Goal: Obtain resource: Obtain resource

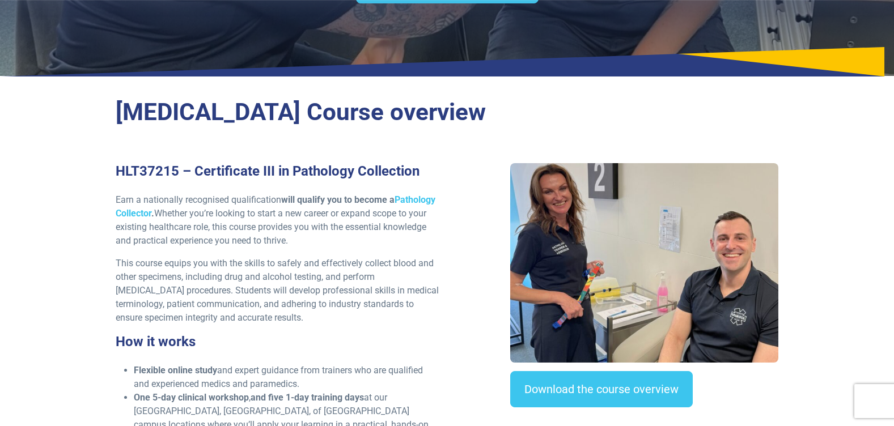
scroll to position [170, 0]
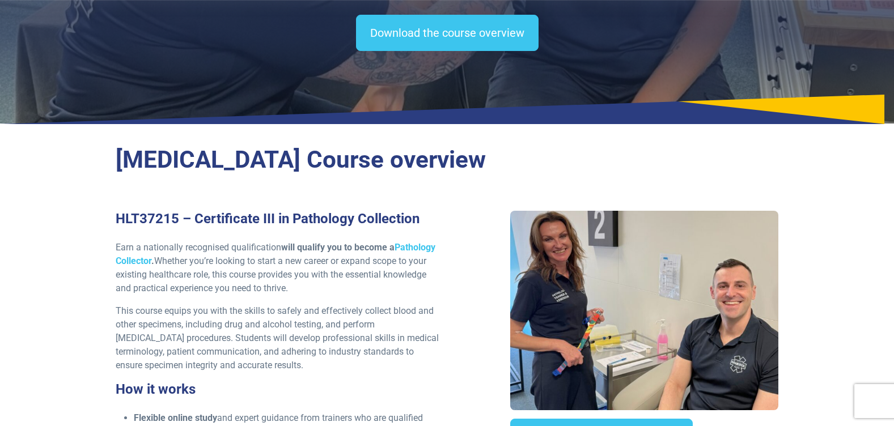
drag, startPoint x: 367, startPoint y: 174, endPoint x: 318, endPoint y: 168, distance: 49.6
click at [318, 168] on h2 "[MEDICAL_DATA] Course overview" at bounding box center [448, 160] width 664 height 29
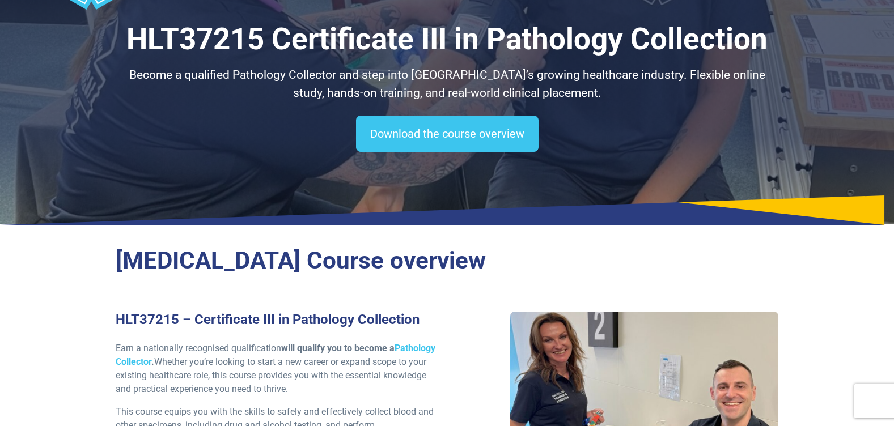
scroll to position [0, 0]
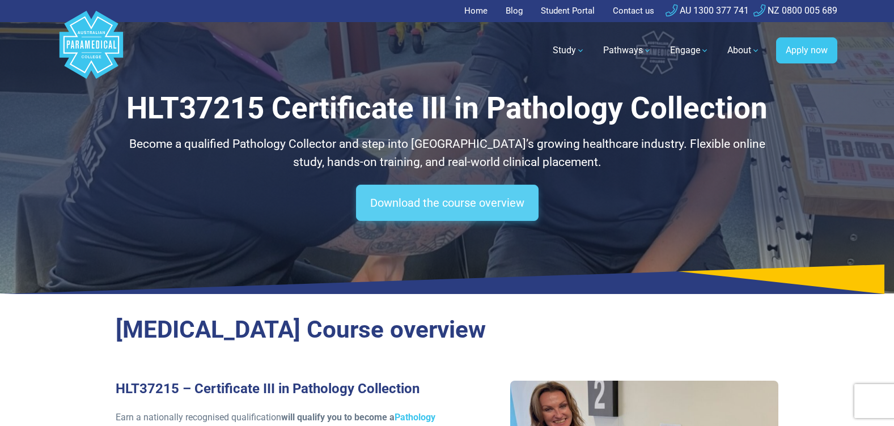
click at [441, 201] on link "Download the course overview" at bounding box center [447, 203] width 183 height 36
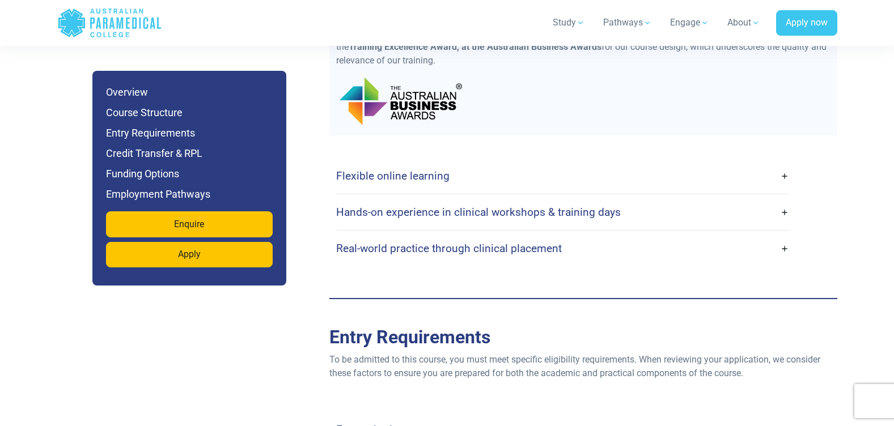
scroll to position [2515, 0]
click at [484, 166] on link "Flexible online learning" at bounding box center [562, 175] width 453 height 27
click at [783, 164] on link "Flexible online learning" at bounding box center [562, 175] width 453 height 27
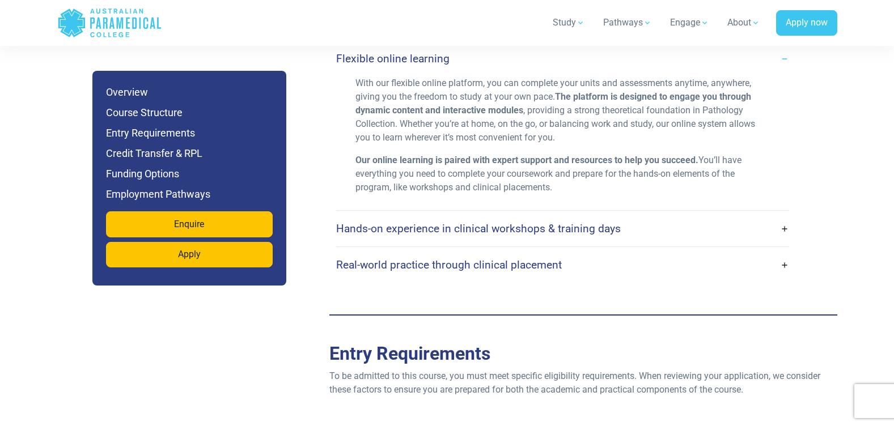
scroll to position [2685, 0]
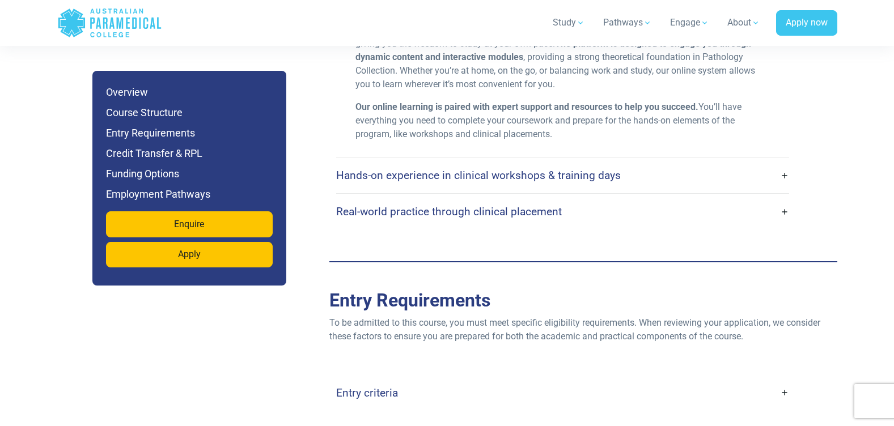
click at [538, 205] on h4 "Real-world practice through clinical placement" at bounding box center [449, 211] width 226 height 13
click at [786, 198] on link "Real-world practice through clinical placement" at bounding box center [562, 211] width 453 height 27
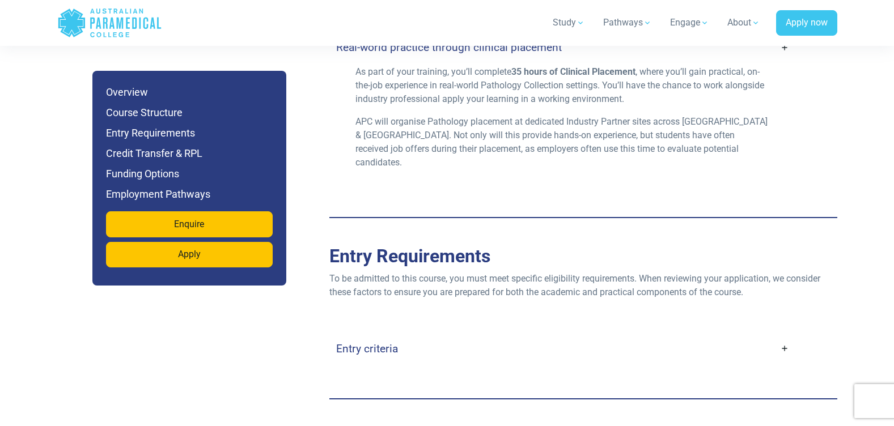
scroll to position [2912, 0]
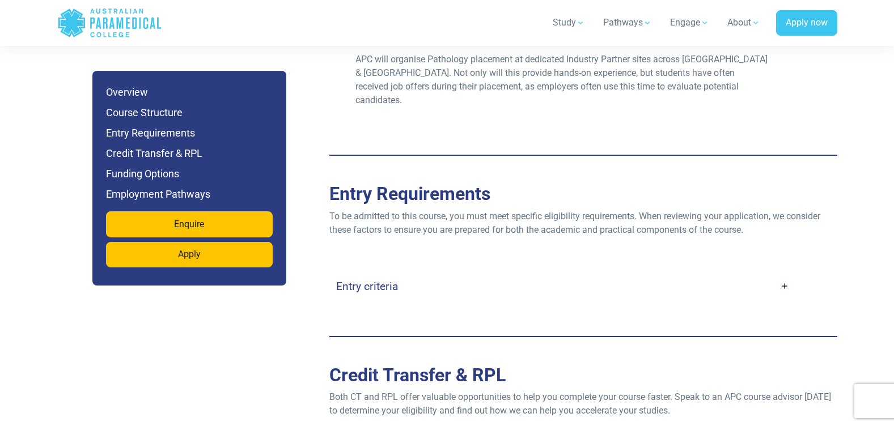
click at [360, 280] on h4 "Entry criteria" at bounding box center [367, 286] width 62 height 13
click at [779, 273] on link "Entry criteria" at bounding box center [562, 286] width 453 height 27
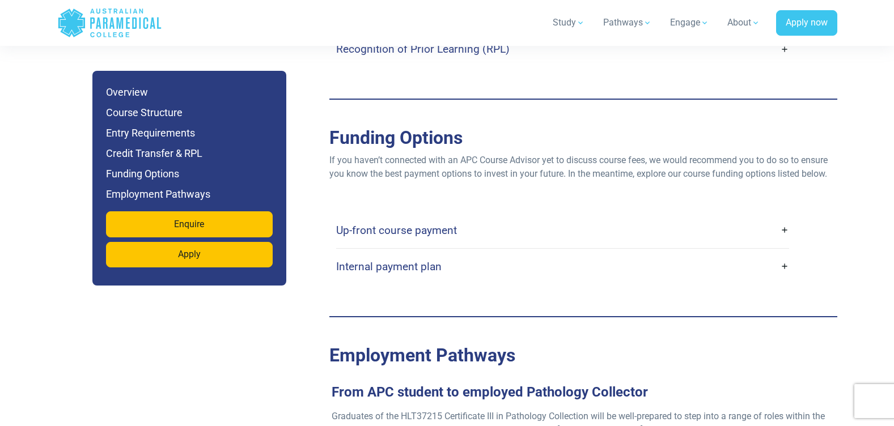
scroll to position [3706, 0]
click at [421, 223] on h4 "Up-front course payment" at bounding box center [396, 229] width 121 height 13
click at [781, 216] on link "Up-front course payment" at bounding box center [562, 229] width 453 height 27
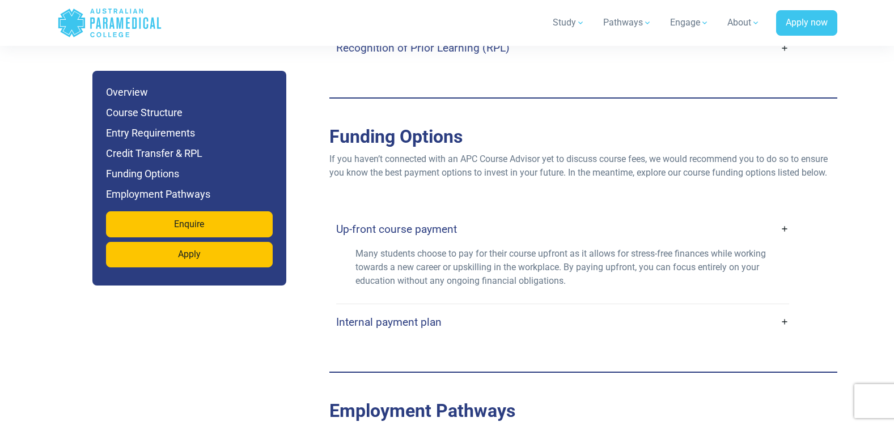
click at [781, 216] on link "Up-front course payment" at bounding box center [562, 229] width 453 height 27
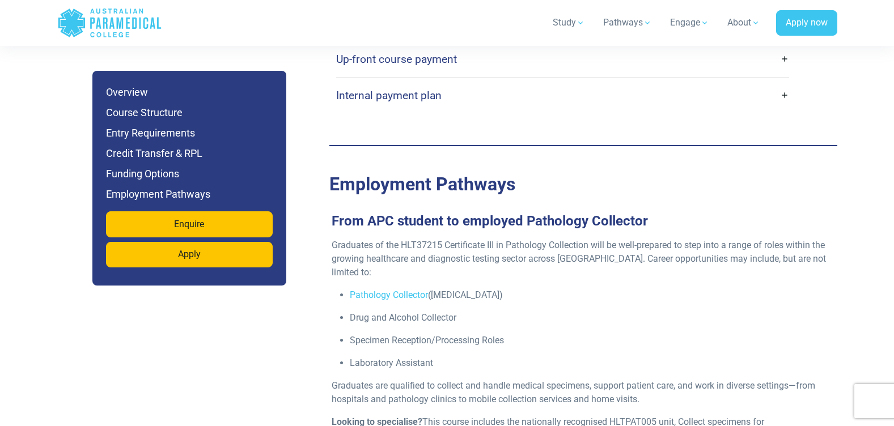
scroll to position [3819, 0]
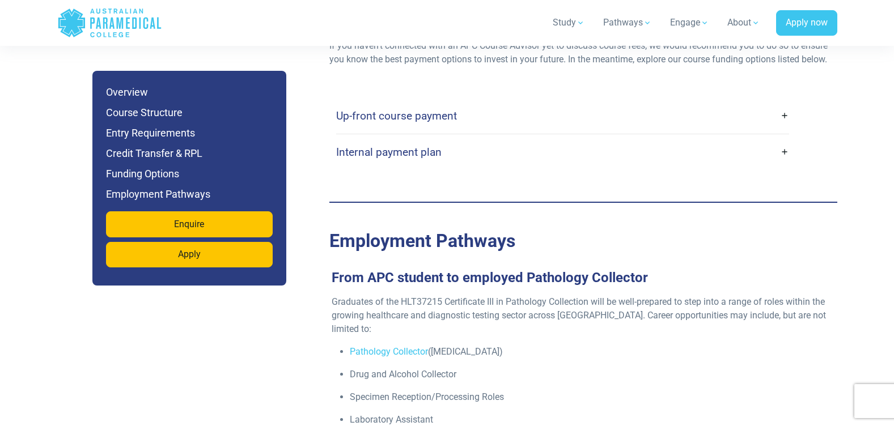
click at [787, 139] on link "Internal payment plan" at bounding box center [562, 152] width 453 height 27
click at [785, 139] on link "Internal payment plan" at bounding box center [562, 152] width 453 height 27
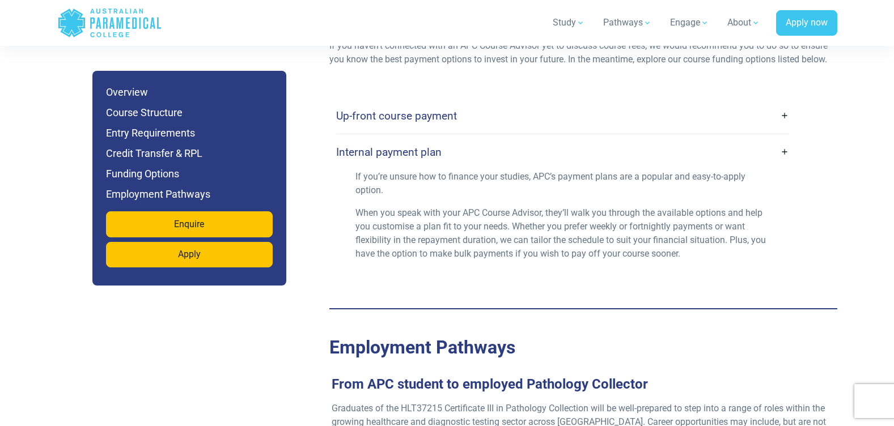
scroll to position [3763, 0]
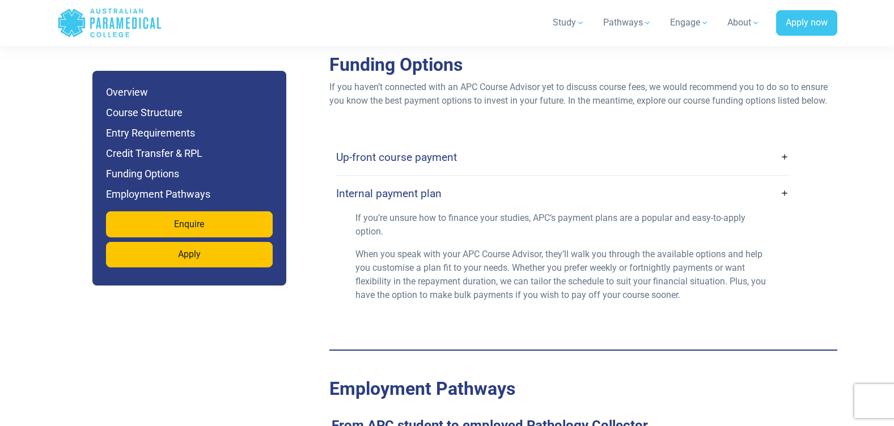
click at [784, 140] on div "Up-front course payment Many students choose to pay for their course upfront as…" at bounding box center [562, 229] width 453 height 179
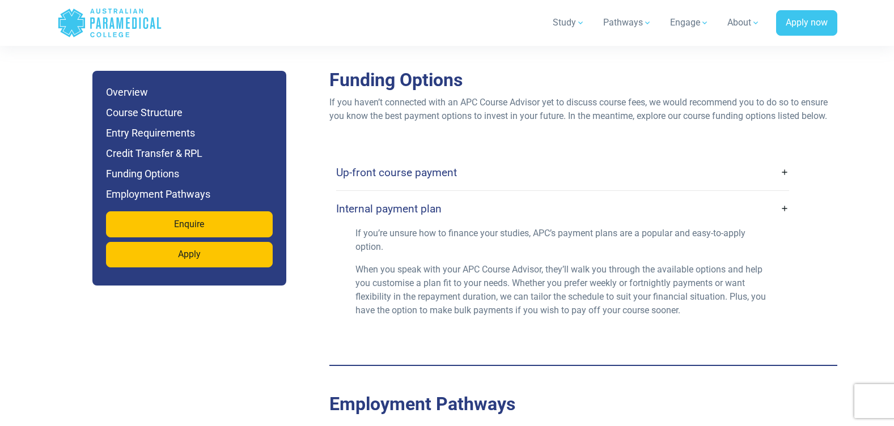
click at [778, 196] on link "Internal payment plan" at bounding box center [562, 209] width 453 height 27
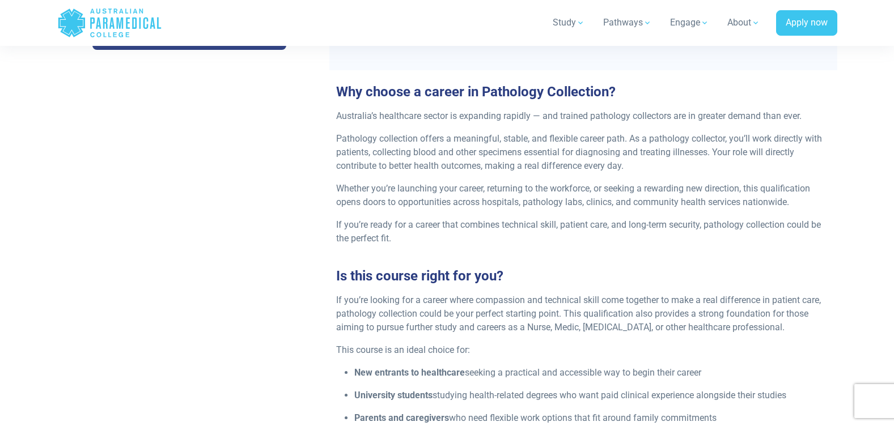
scroll to position [851, 0]
